Goal: Transaction & Acquisition: Download file/media

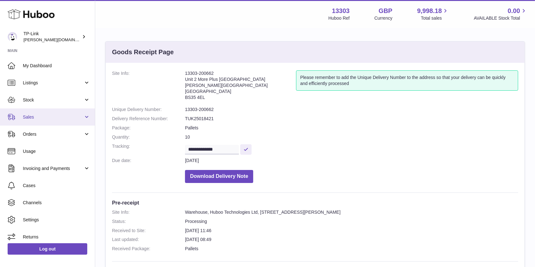
click at [56, 122] on link "Sales" at bounding box center [47, 117] width 95 height 17
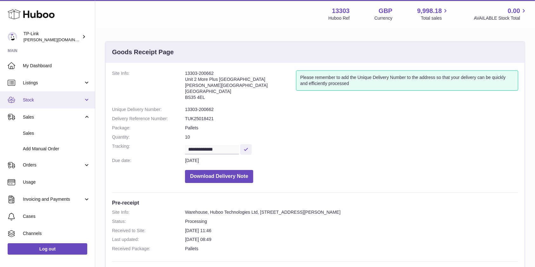
drag, startPoint x: 54, startPoint y: 104, endPoint x: 55, endPoint y: 107, distance: 3.7
click at [54, 104] on link "Stock" at bounding box center [47, 99] width 95 height 17
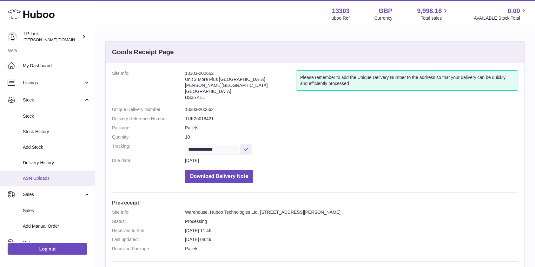
click at [50, 178] on span "ASN Uploads" at bounding box center [56, 179] width 67 height 6
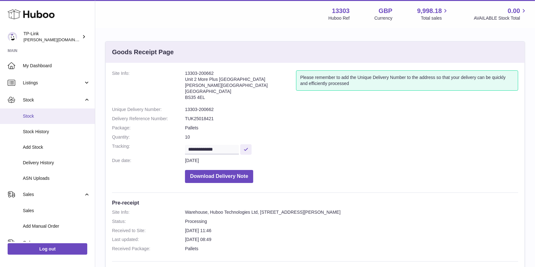
click at [46, 113] on link "Stock" at bounding box center [47, 117] width 95 height 16
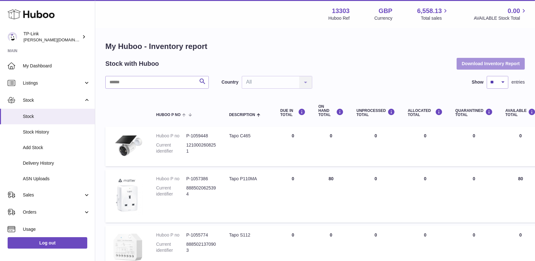
click at [486, 62] on button "Download Inventory Report" at bounding box center [491, 63] width 68 height 11
click at [436, 62] on div "Stock with Huboo Download Inventory Report" at bounding box center [315, 63] width 420 height 11
drag, startPoint x: 437, startPoint y: 66, endPoint x: 436, endPoint y: 70, distance: 4.0
click at [437, 66] on div "Stock with Huboo Download Inventory Report" at bounding box center [315, 63] width 420 height 11
drag, startPoint x: 433, startPoint y: 50, endPoint x: 407, endPoint y: 53, distance: 26.6
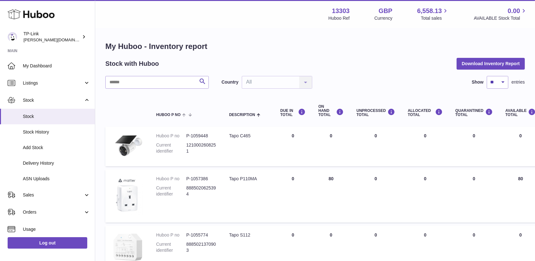
click at [433, 50] on h1 "My Huboo - Inventory report" at bounding box center [315, 46] width 420 height 10
drag, startPoint x: 343, startPoint y: 46, endPoint x: 338, endPoint y: 4, distance: 42.2
click at [343, 46] on h1 "My Huboo - Inventory report" at bounding box center [315, 46] width 420 height 10
